Goal: Task Accomplishment & Management: Use online tool/utility

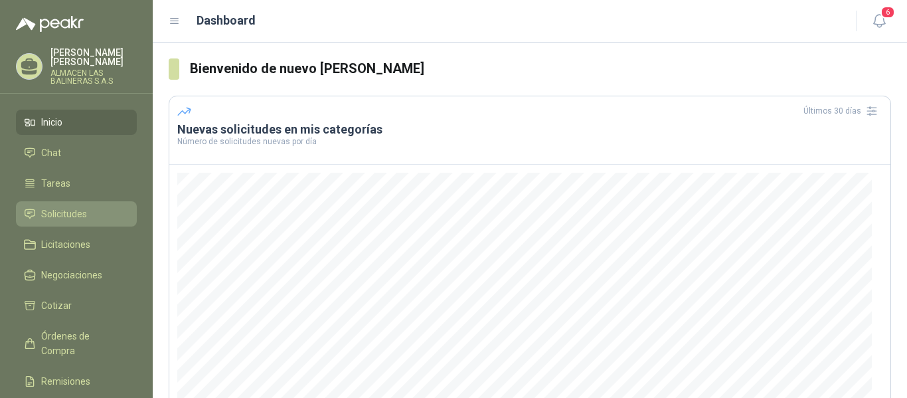
click at [74, 211] on span "Solicitudes" at bounding box center [64, 214] width 46 height 15
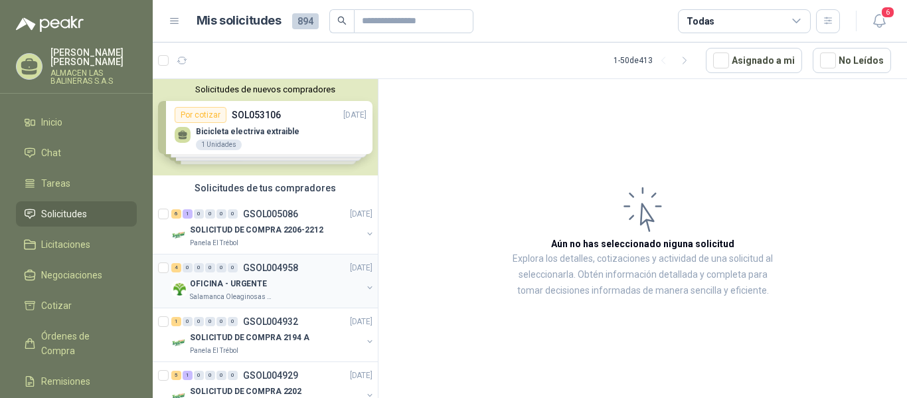
click at [265, 270] on p "GSOL004958" at bounding box center [270, 267] width 55 height 9
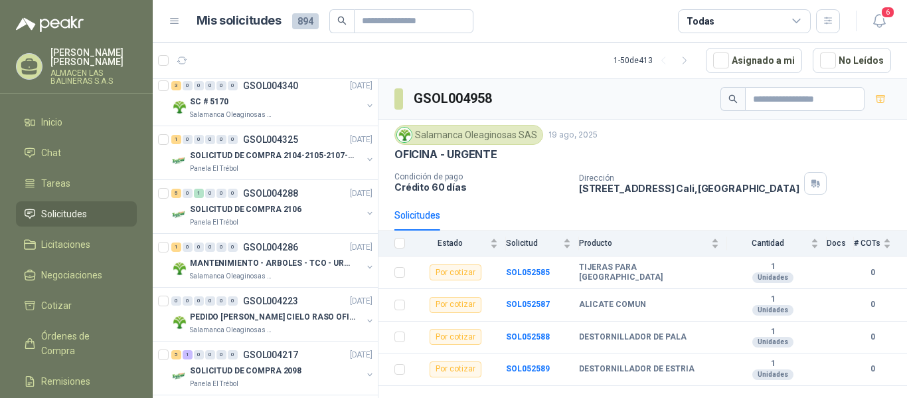
scroll to position [2185, 0]
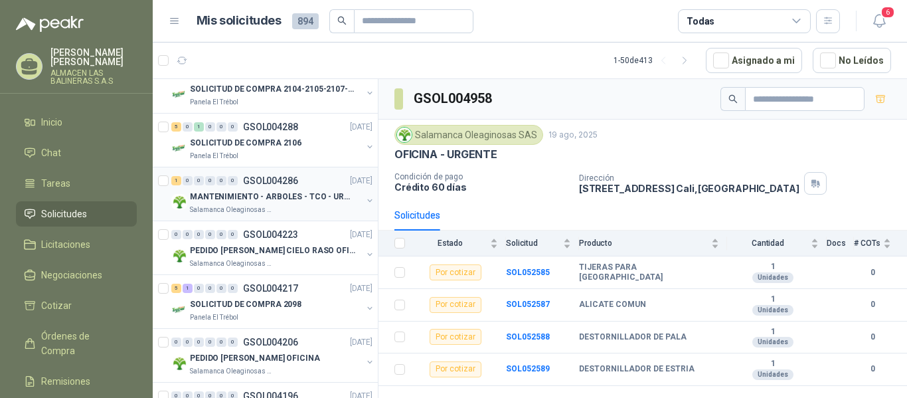
click at [282, 177] on p "GSOL004286" at bounding box center [270, 180] width 55 height 9
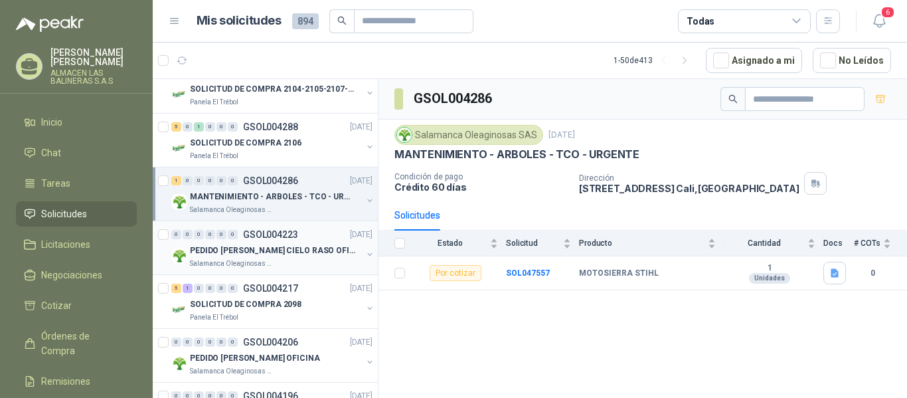
click at [281, 250] on p "PEDIDO [PERSON_NAME] CIELO RASO OFICINA" at bounding box center [272, 250] width 165 height 13
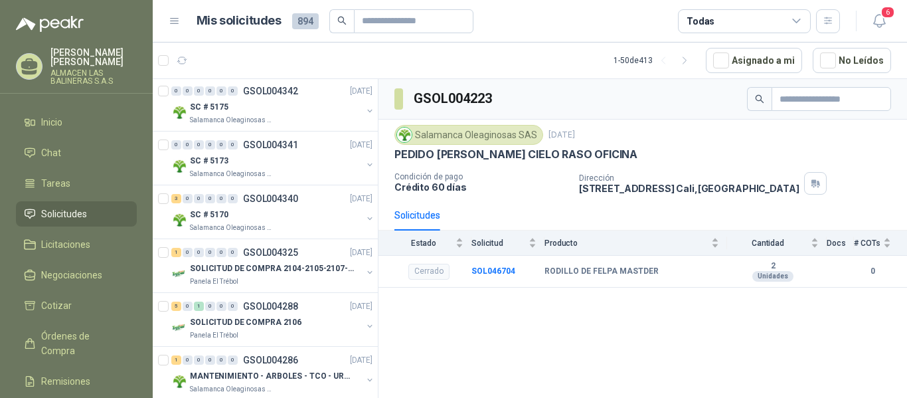
scroll to position [1986, 0]
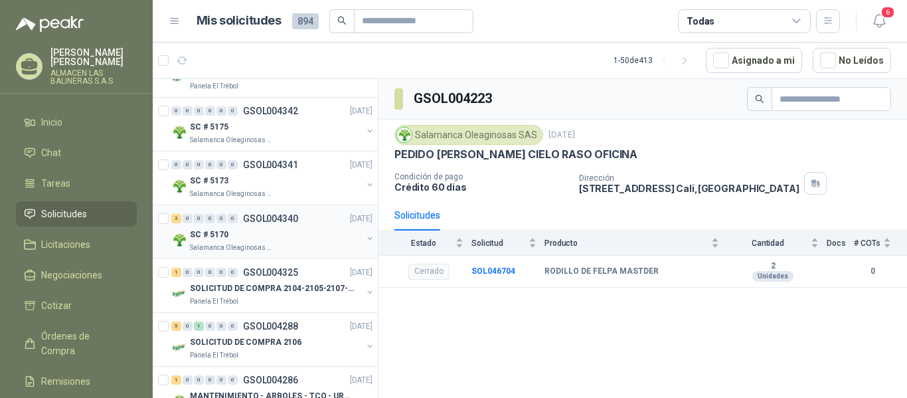
click at [272, 221] on p "GSOL004340" at bounding box center [270, 218] width 55 height 9
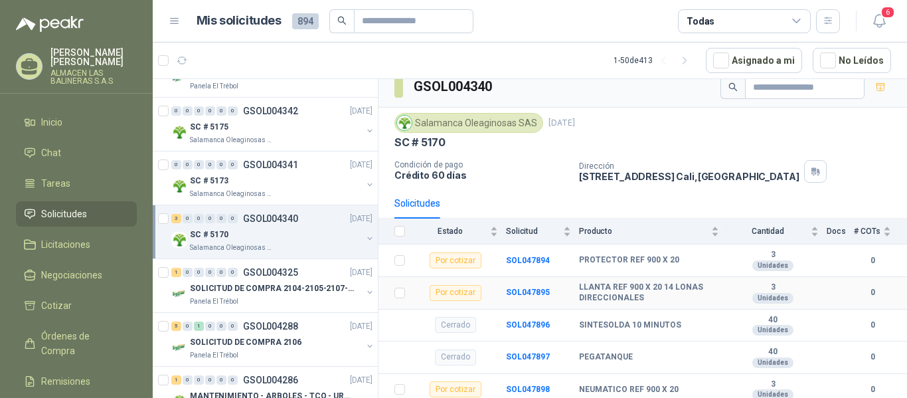
scroll to position [15, 0]
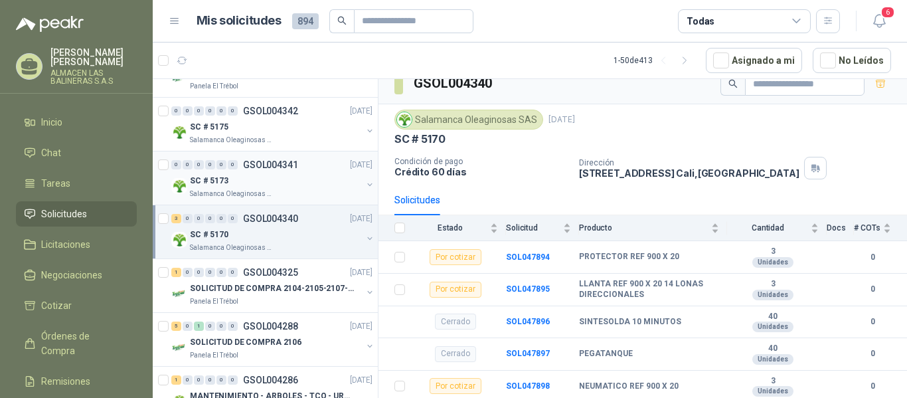
click at [290, 167] on p "GSOL004341" at bounding box center [270, 164] width 55 height 9
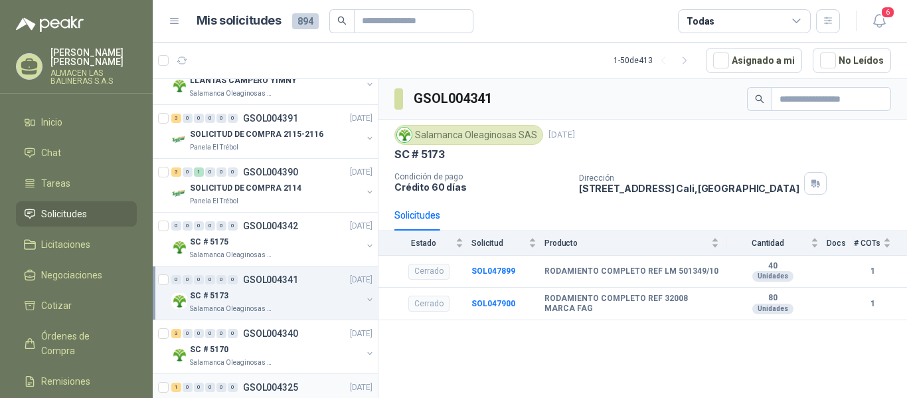
scroll to position [1853, 0]
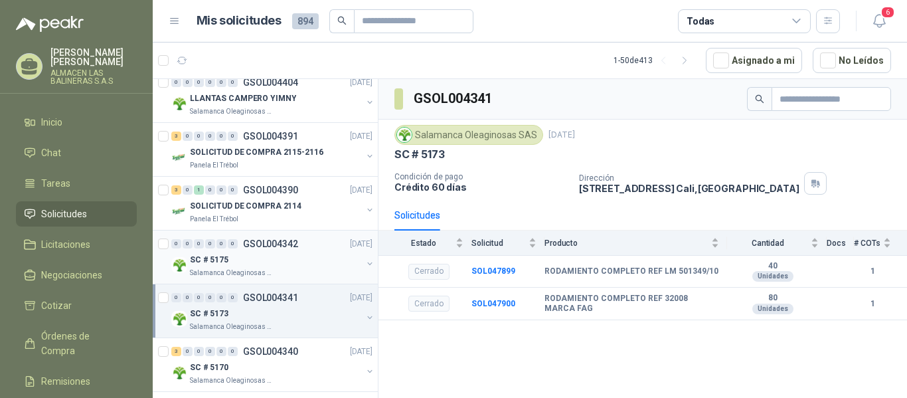
click at [275, 244] on p "GSOL004342" at bounding box center [270, 243] width 55 height 9
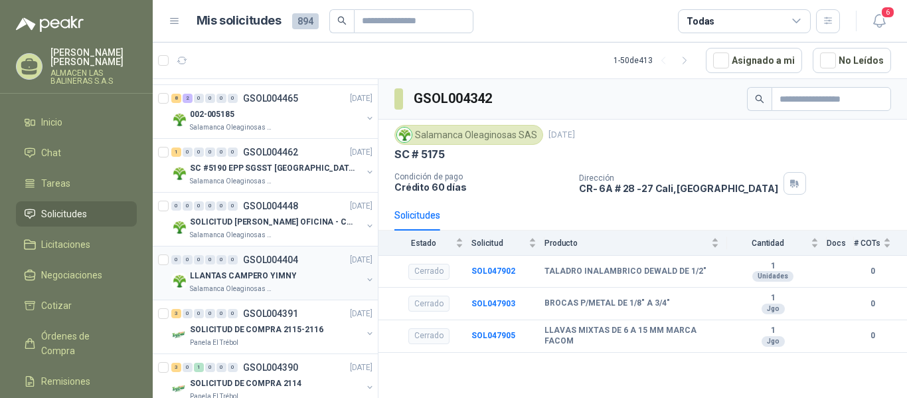
scroll to position [1654, 0]
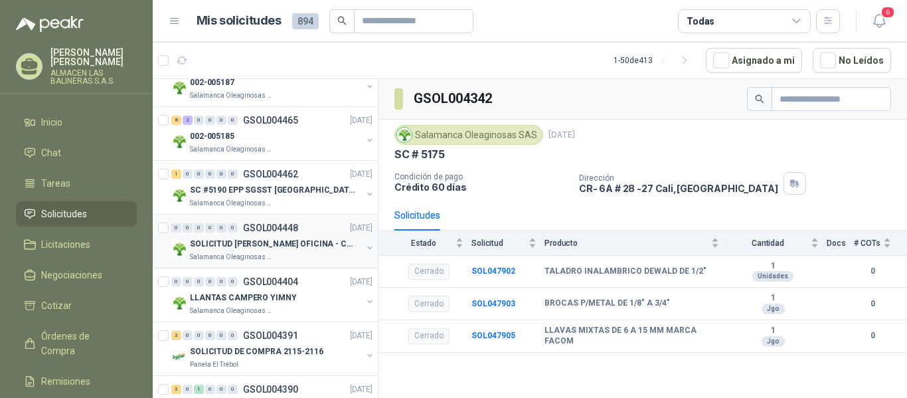
click at [281, 230] on p "GSOL004448" at bounding box center [270, 227] width 55 height 9
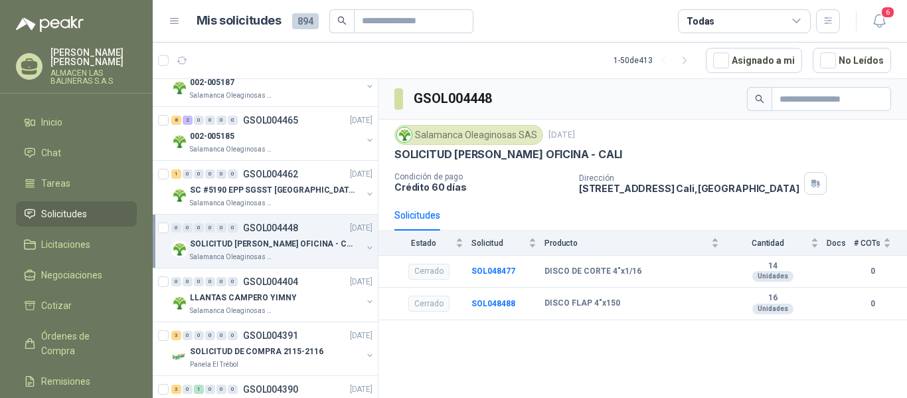
scroll to position [1521, 0]
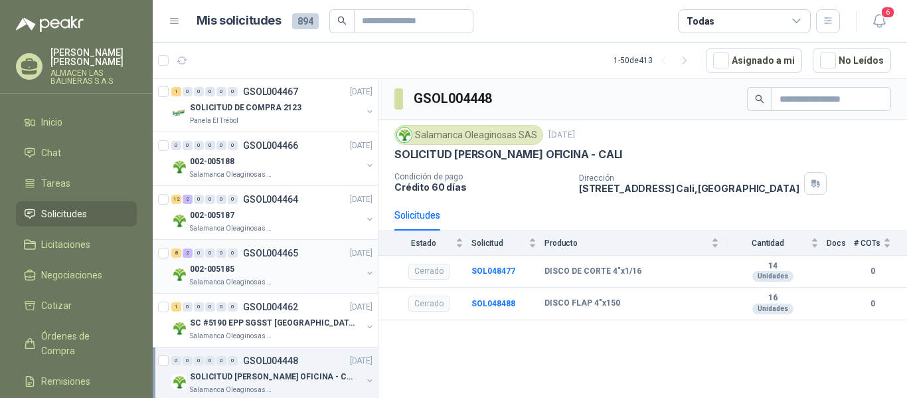
click at [290, 252] on p "GSOL004465" at bounding box center [270, 252] width 55 height 9
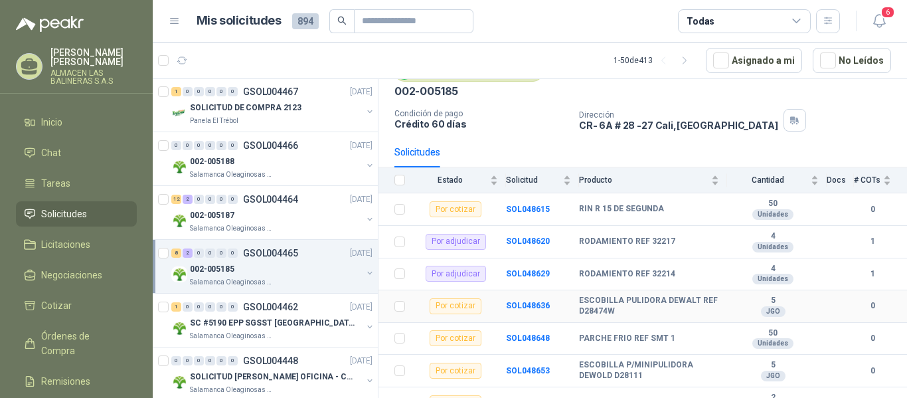
scroll to position [66, 0]
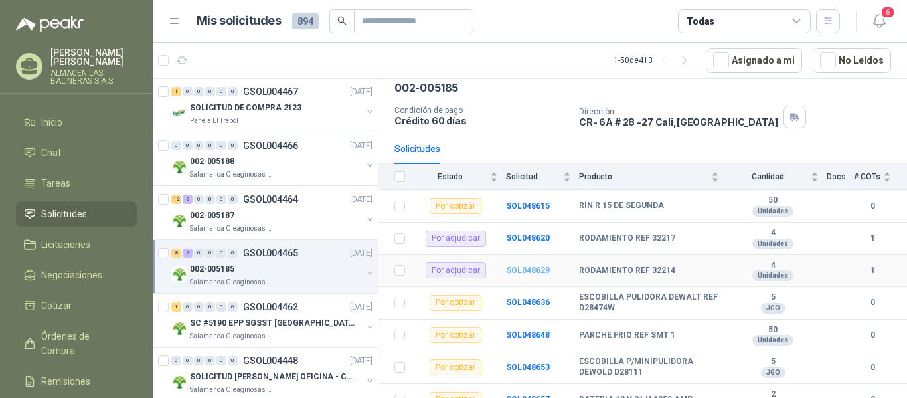
click at [531, 271] on b "SOL048629" at bounding box center [528, 270] width 44 height 9
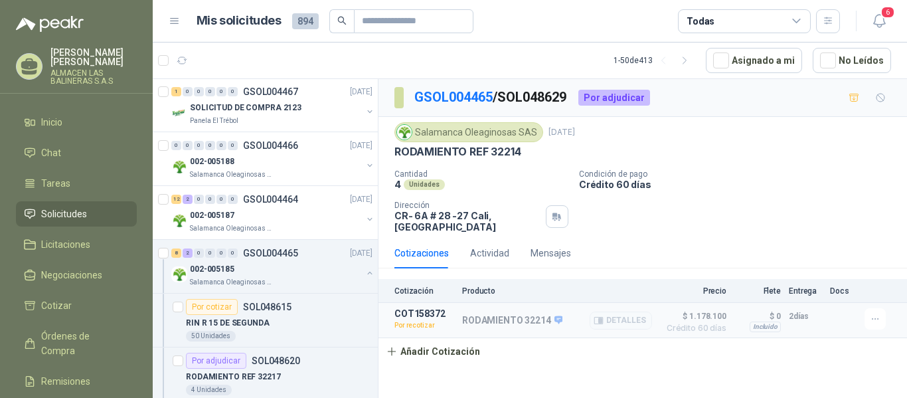
click at [512, 318] on p "RODAMIENTO 32214" at bounding box center [512, 321] width 100 height 12
click at [875, 320] on icon "button" at bounding box center [875, 318] width 11 height 11
click at [828, 290] on button "Re-cotizar" at bounding box center [849, 289] width 106 height 21
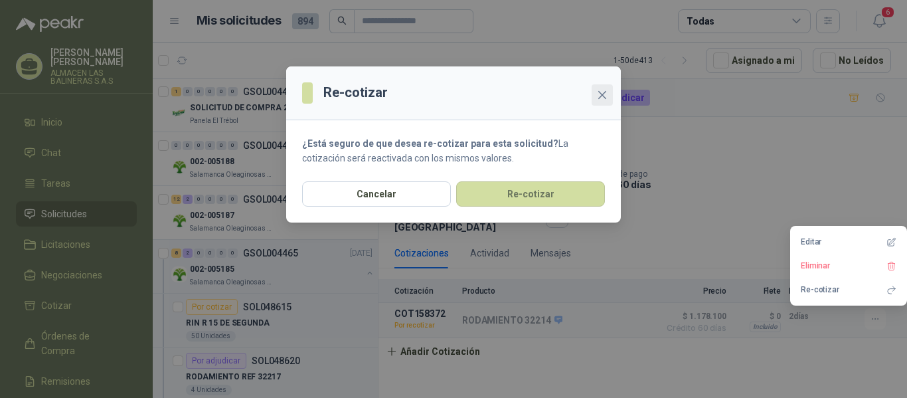
click at [601, 93] on icon "close" at bounding box center [602, 95] width 8 height 8
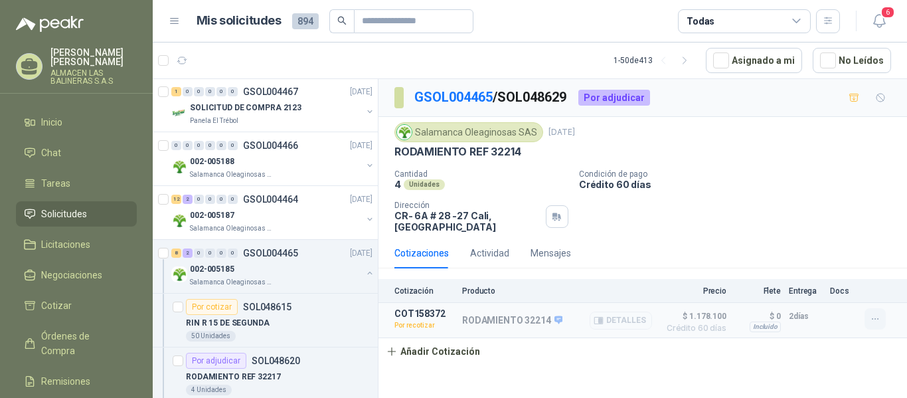
click at [877, 321] on icon "button" at bounding box center [875, 318] width 11 height 11
click at [833, 244] on button "Editar" at bounding box center [849, 241] width 106 height 21
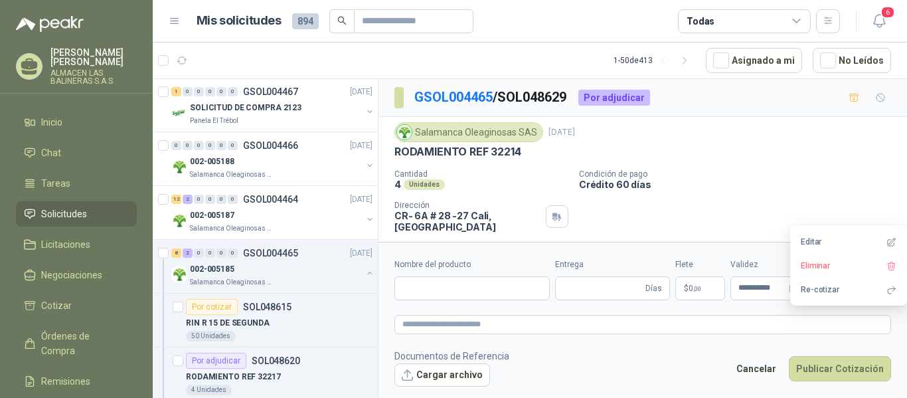
type input "**********"
type input "*"
type input "**********"
type textarea "**********"
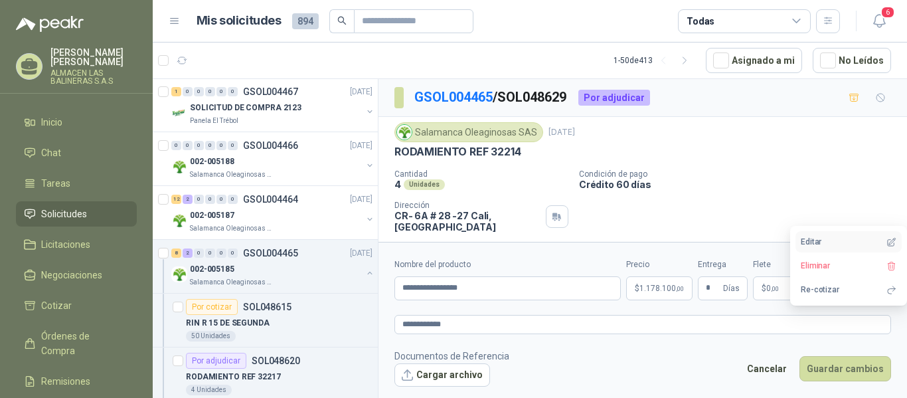
click at [819, 245] on button "Editar" at bounding box center [849, 241] width 106 height 21
click at [669, 287] on span "1.178.100 ,00" at bounding box center [662, 288] width 44 height 8
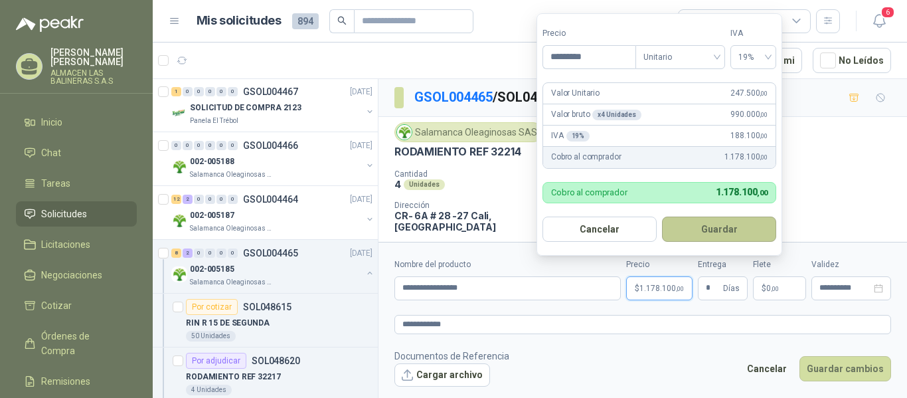
click at [715, 231] on button "Guardar" at bounding box center [719, 229] width 114 height 25
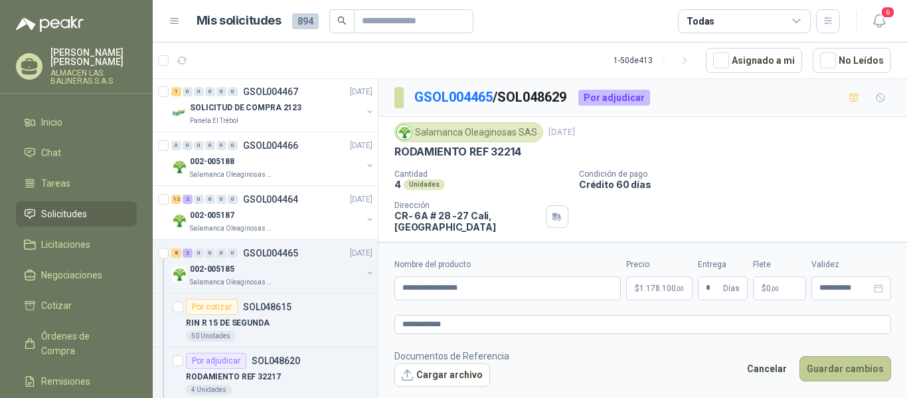
click at [843, 371] on button "Guardar cambios" at bounding box center [846, 368] width 92 height 25
click at [851, 373] on button "Guardar cambios" at bounding box center [846, 368] width 92 height 25
click at [879, 292] on icon "close-circle" at bounding box center [878, 288] width 9 height 9
type input "**********"
click at [879, 289] on icon "close-circle" at bounding box center [878, 288] width 9 height 9
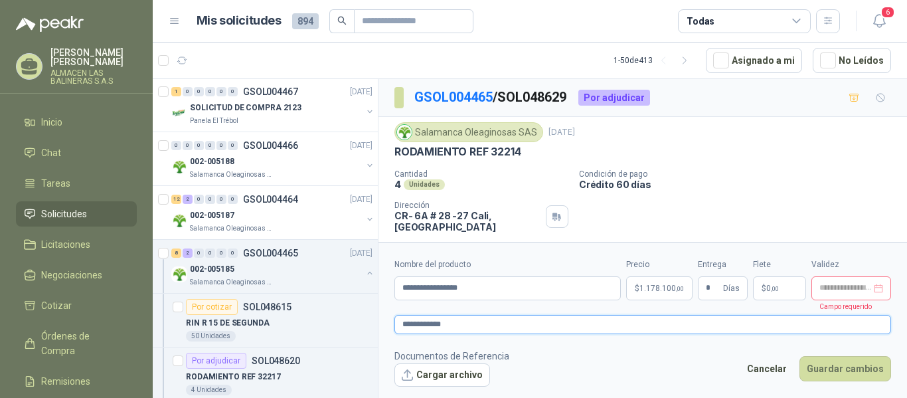
type input "**********"
click at [756, 319] on textarea "**********" at bounding box center [643, 324] width 497 height 19
click at [768, 293] on p "$ 0 ,00" at bounding box center [779, 288] width 53 height 24
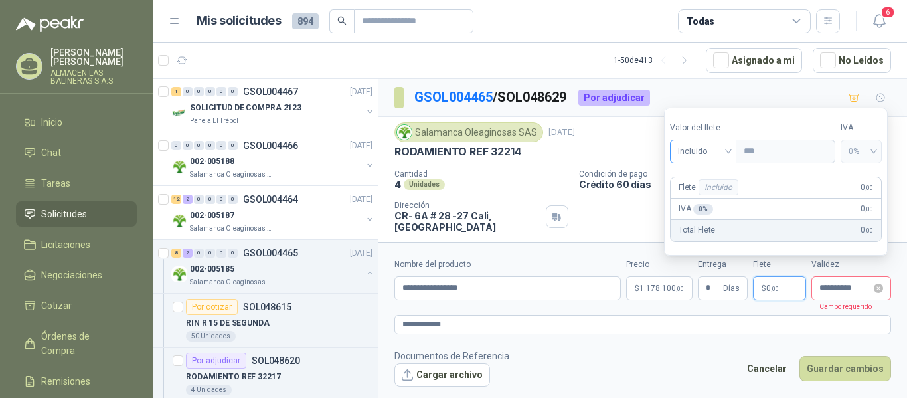
click at [732, 148] on div "Incluido" at bounding box center [703, 151] width 67 height 24
click at [703, 201] on div "Incluido" at bounding box center [705, 200] width 48 height 15
click at [732, 338] on form "**********" at bounding box center [643, 322] width 529 height 161
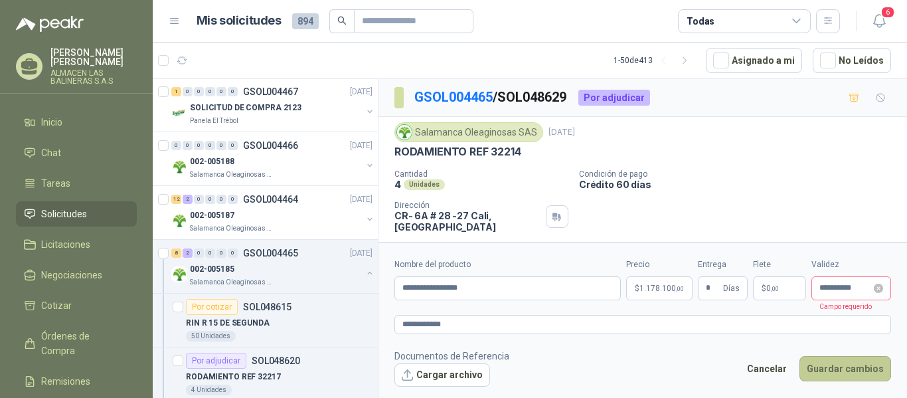
click at [843, 369] on button "Guardar cambios" at bounding box center [846, 368] width 92 height 25
click at [857, 367] on button "Guardar cambios" at bounding box center [846, 368] width 92 height 25
click at [741, 190] on p "Crédito 60 días" at bounding box center [740, 184] width 323 height 11
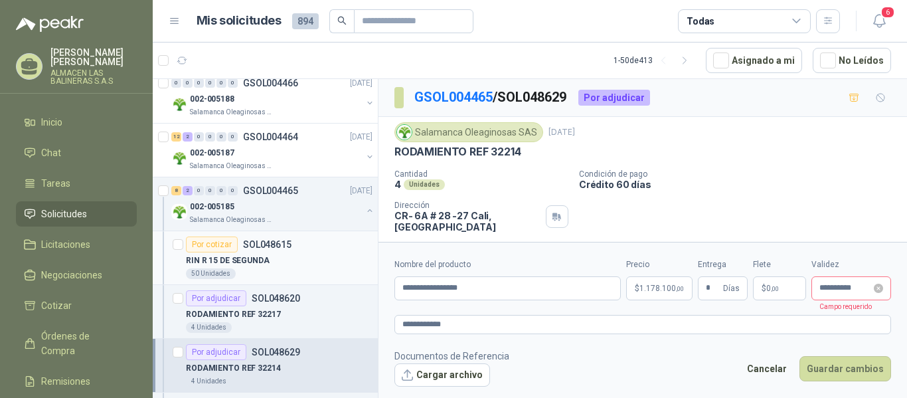
scroll to position [1654, 0]
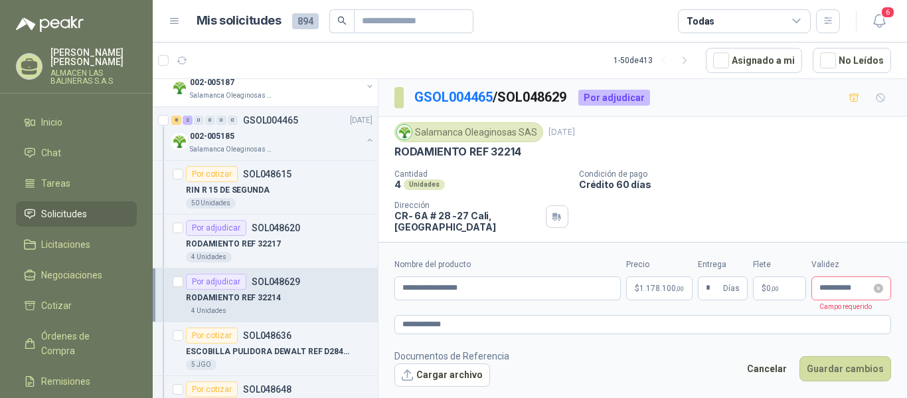
click at [268, 283] on p "SOL048629" at bounding box center [276, 281] width 48 height 9
click at [649, 292] on span "1.178.100 ,00" at bounding box center [662, 288] width 44 height 8
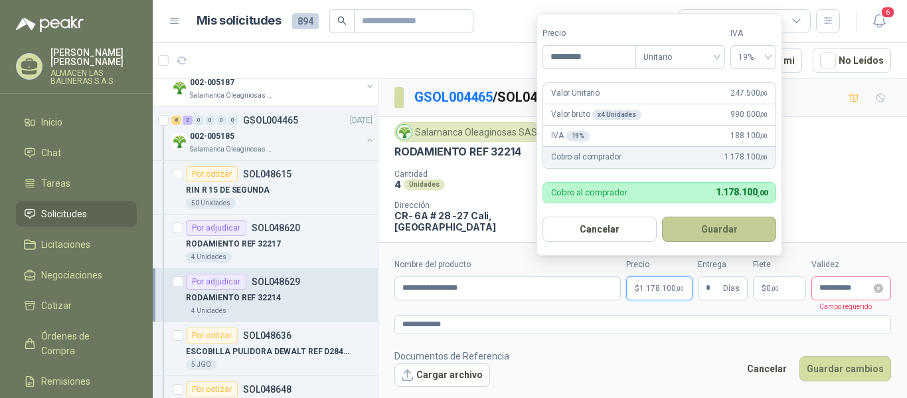
click at [717, 230] on button "Guardar" at bounding box center [719, 229] width 114 height 25
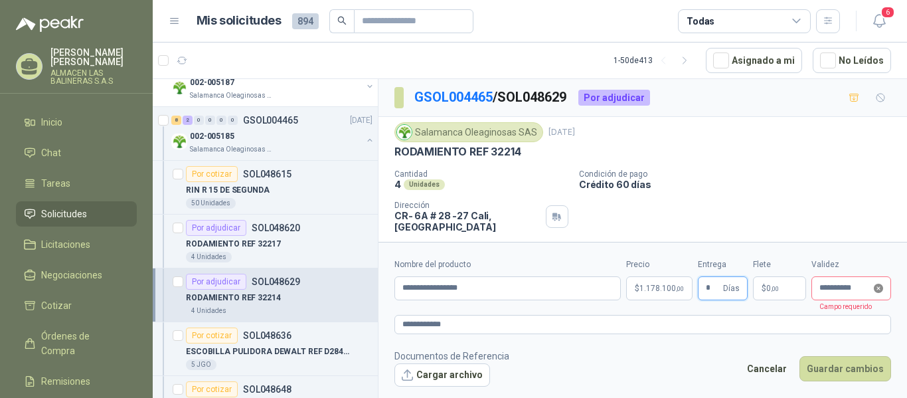
click at [880, 292] on icon "close-circle" at bounding box center [878, 288] width 9 height 9
click at [865, 290] on input at bounding box center [846, 288] width 52 height 9
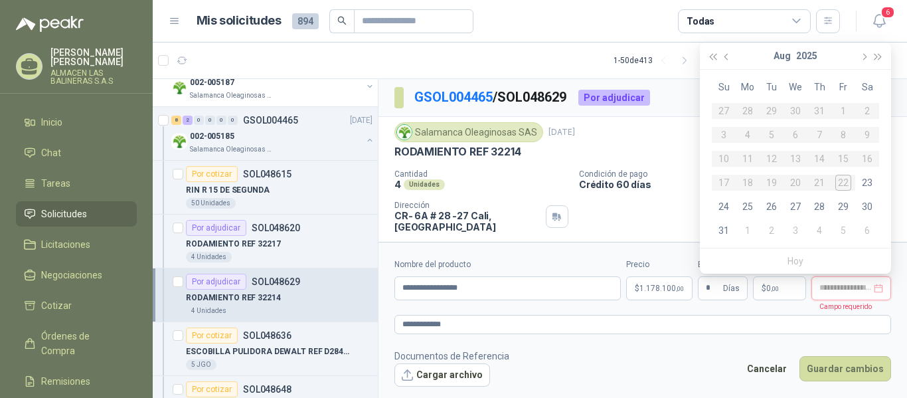
click at [881, 289] on div at bounding box center [852, 288] width 64 height 9
type input "**********"
click at [845, 209] on div "29" at bounding box center [844, 207] width 16 height 16
type input "**********"
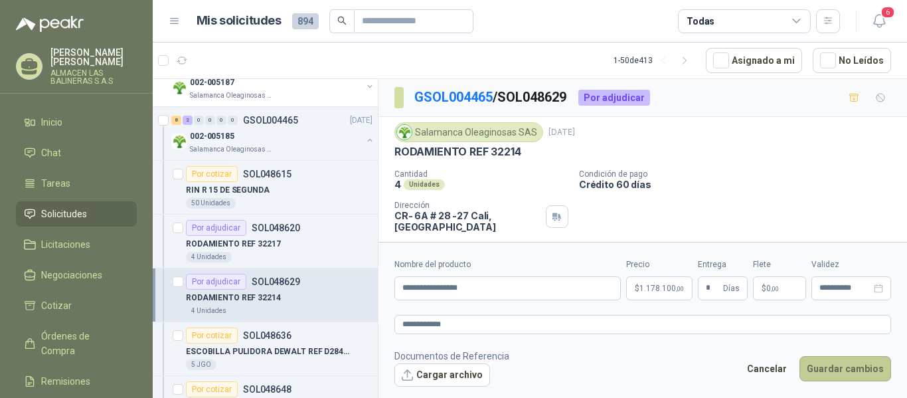
click at [844, 367] on button "Guardar cambios" at bounding box center [846, 368] width 92 height 25
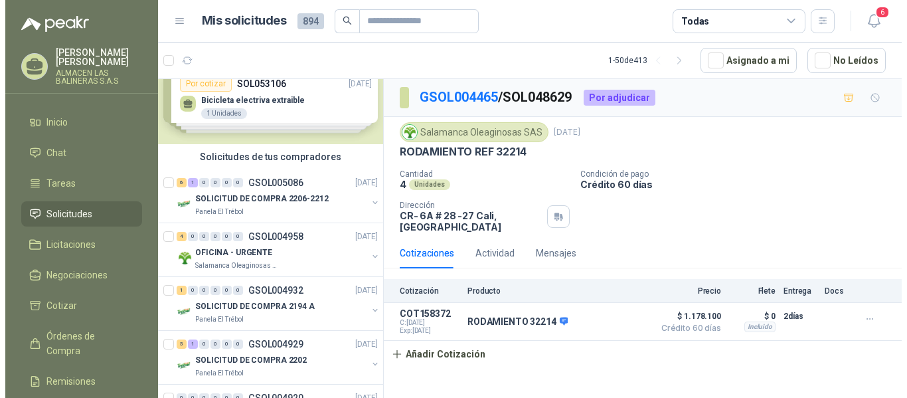
scroll to position [0, 0]
